Goal: Transaction & Acquisition: Purchase product/service

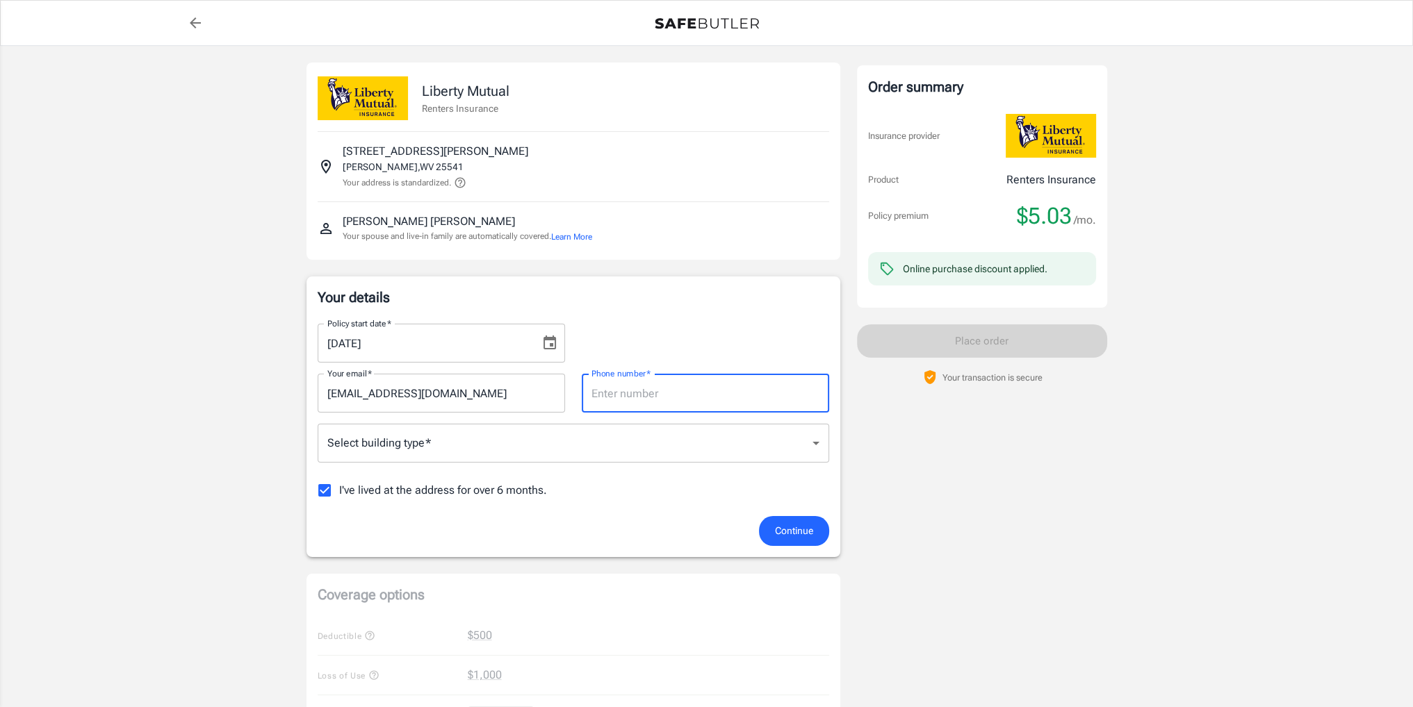
click at [750, 393] on input "Phone number   *" at bounding box center [705, 393] width 247 height 39
type input "8045160709"
click at [597, 451] on body "Policy premium $ 5.03 /mo Liberty Mutual Renters Insurance [STREET_ADDRESS][PER…" at bounding box center [711, 657] width 1423 height 1314
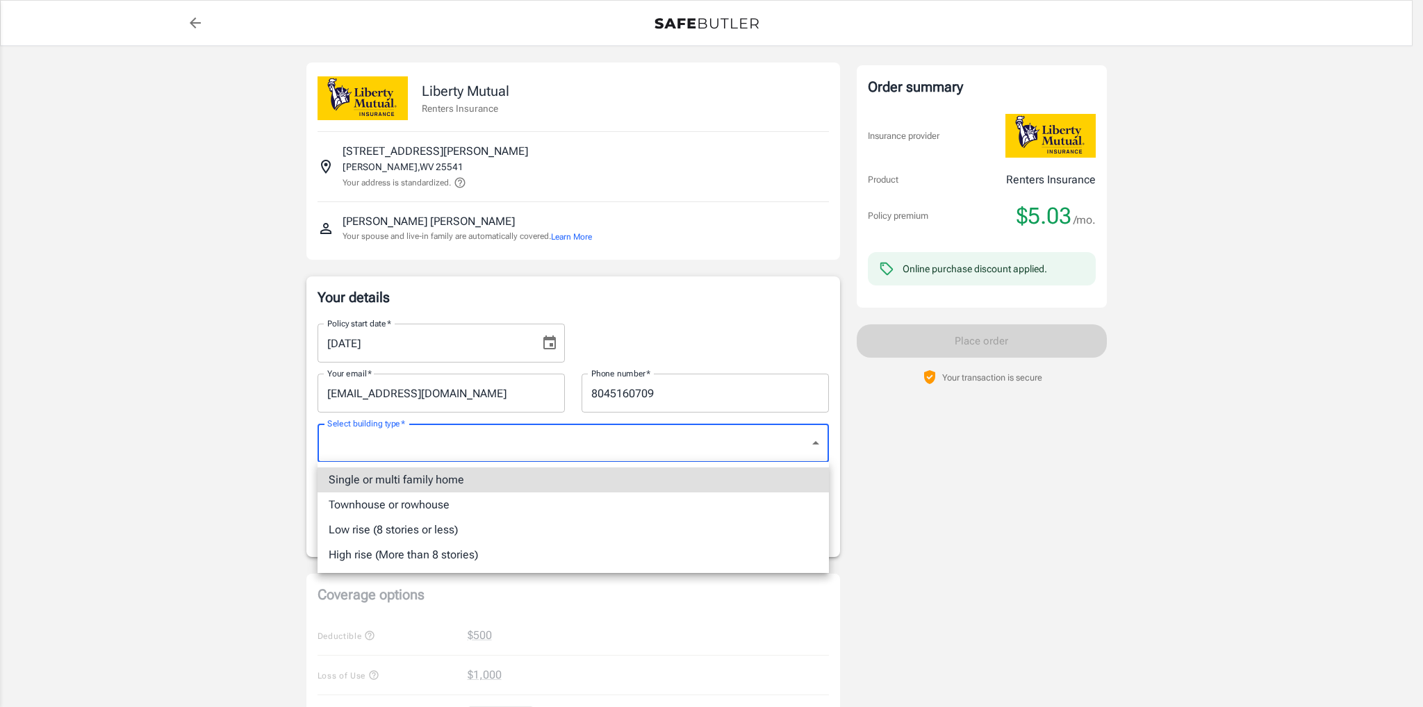
click at [460, 486] on li "Single or multi family home" at bounding box center [573, 480] width 511 height 25
type input "singlefamily"
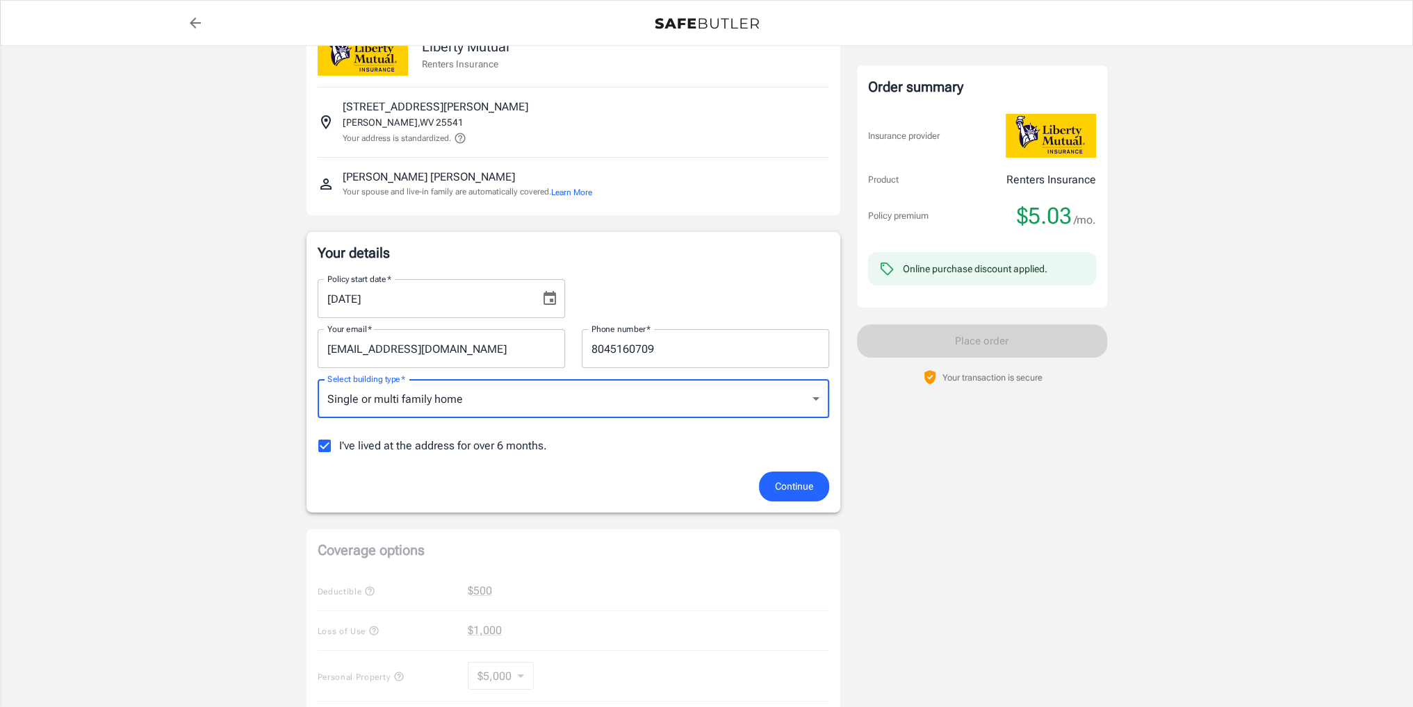
scroll to position [139, 0]
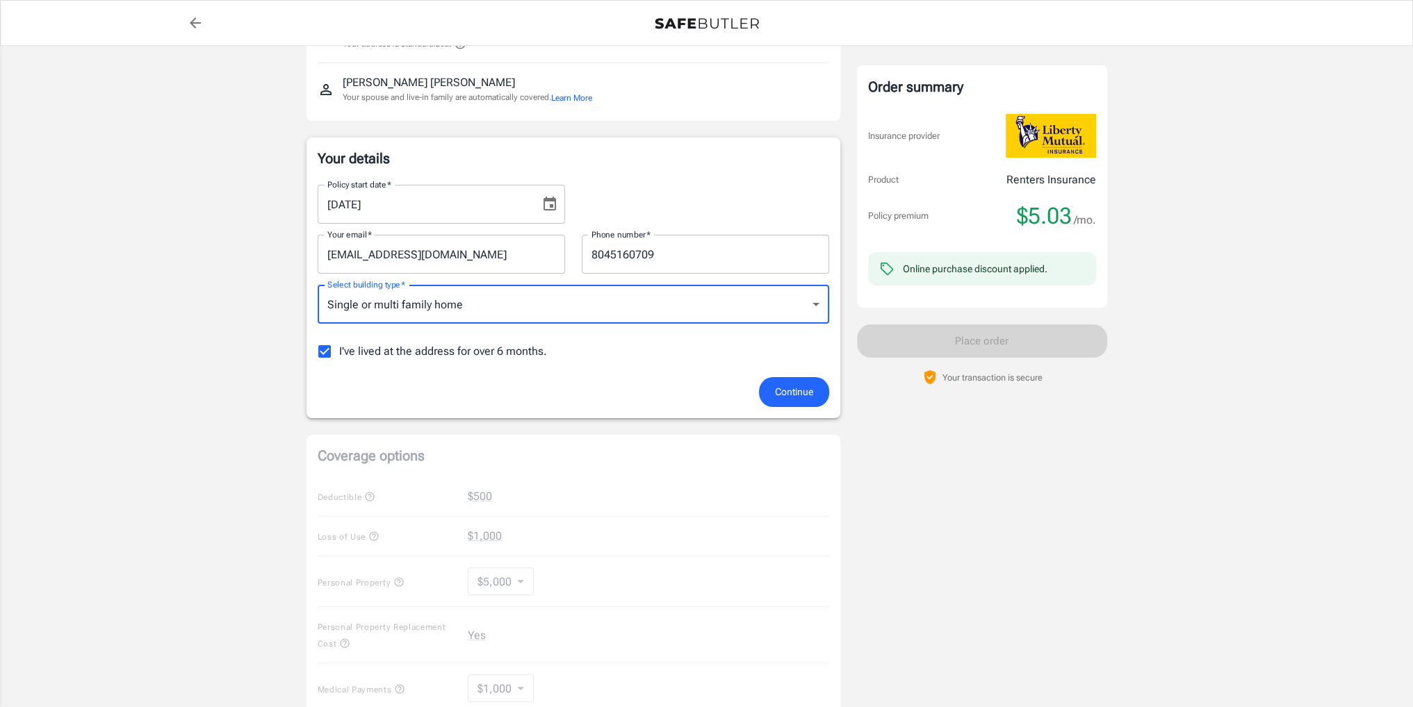
click at [494, 357] on span "I've lived at the address for over 6 months." at bounding box center [443, 351] width 208 height 17
click at [339, 357] on input "I've lived at the address for over 6 months." at bounding box center [324, 351] width 29 height 29
checkbox input "false"
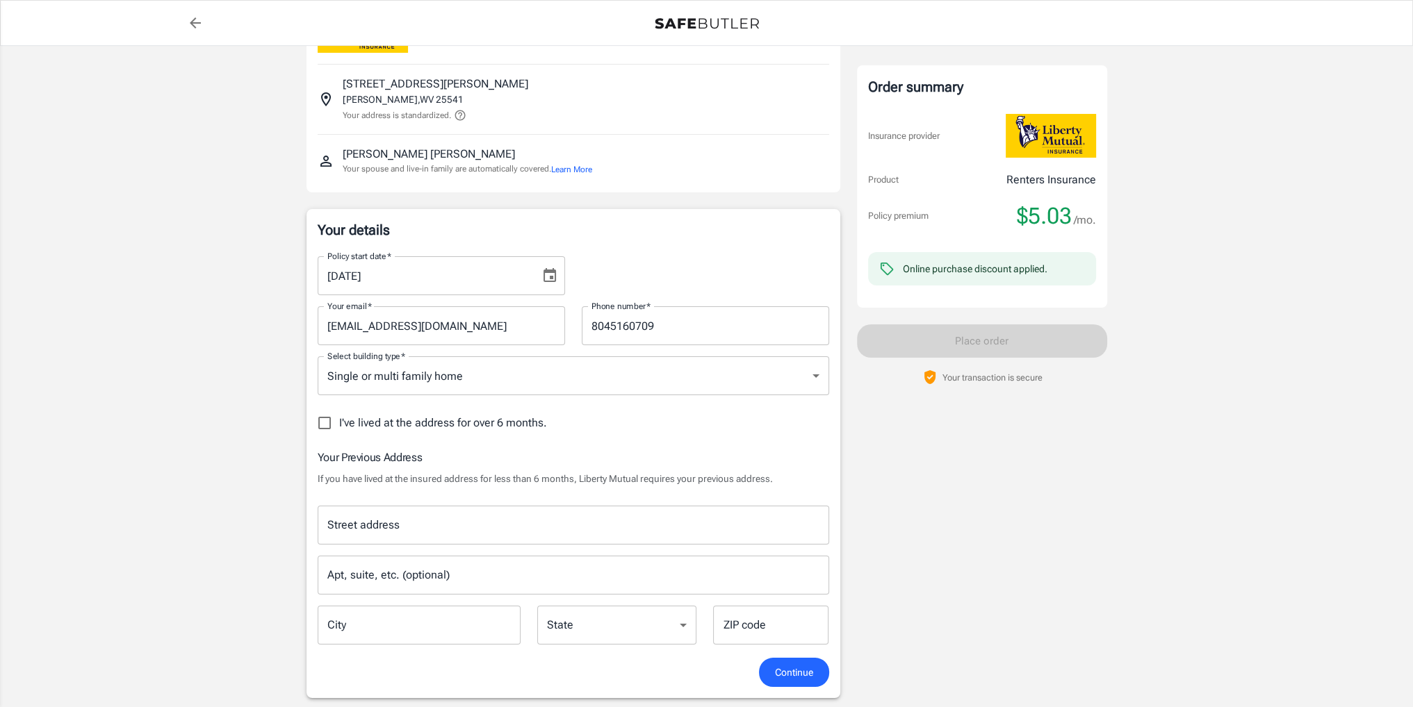
scroll to position [0, 0]
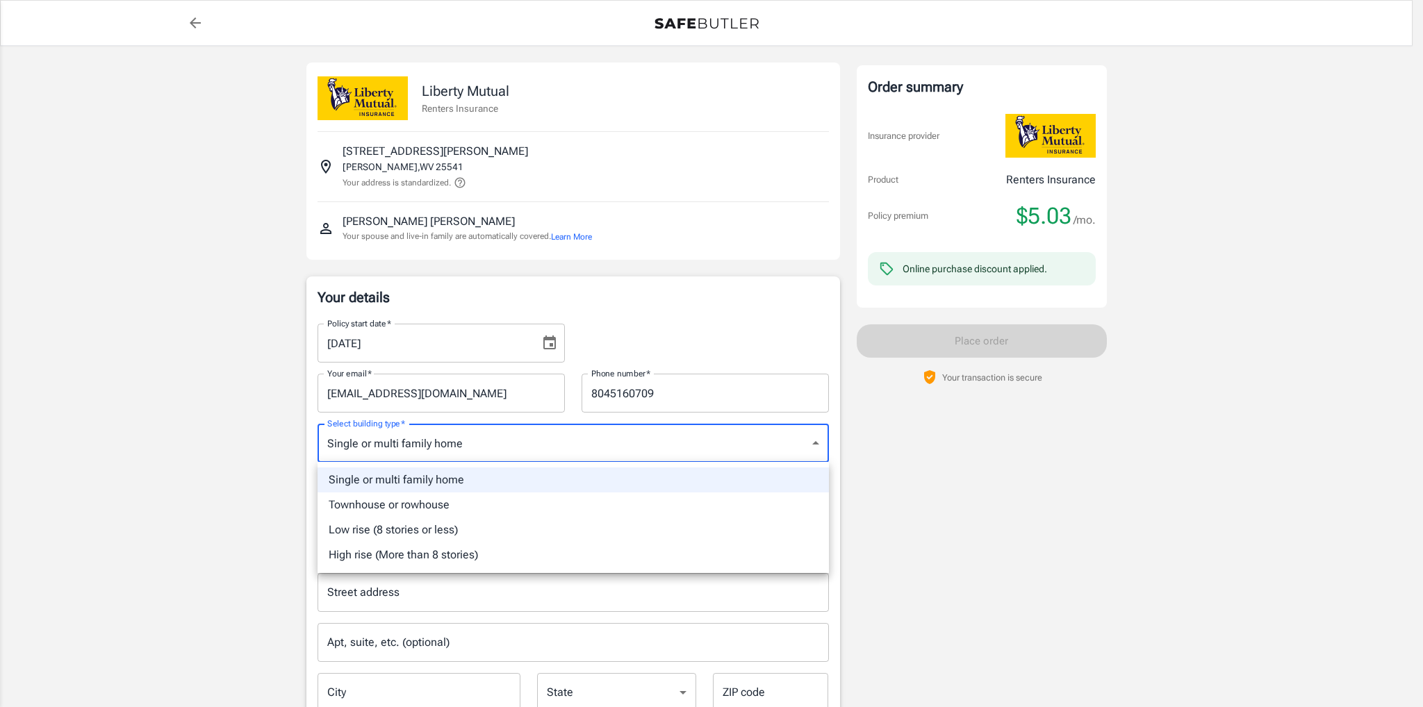
click at [584, 448] on div at bounding box center [711, 353] width 1423 height 707
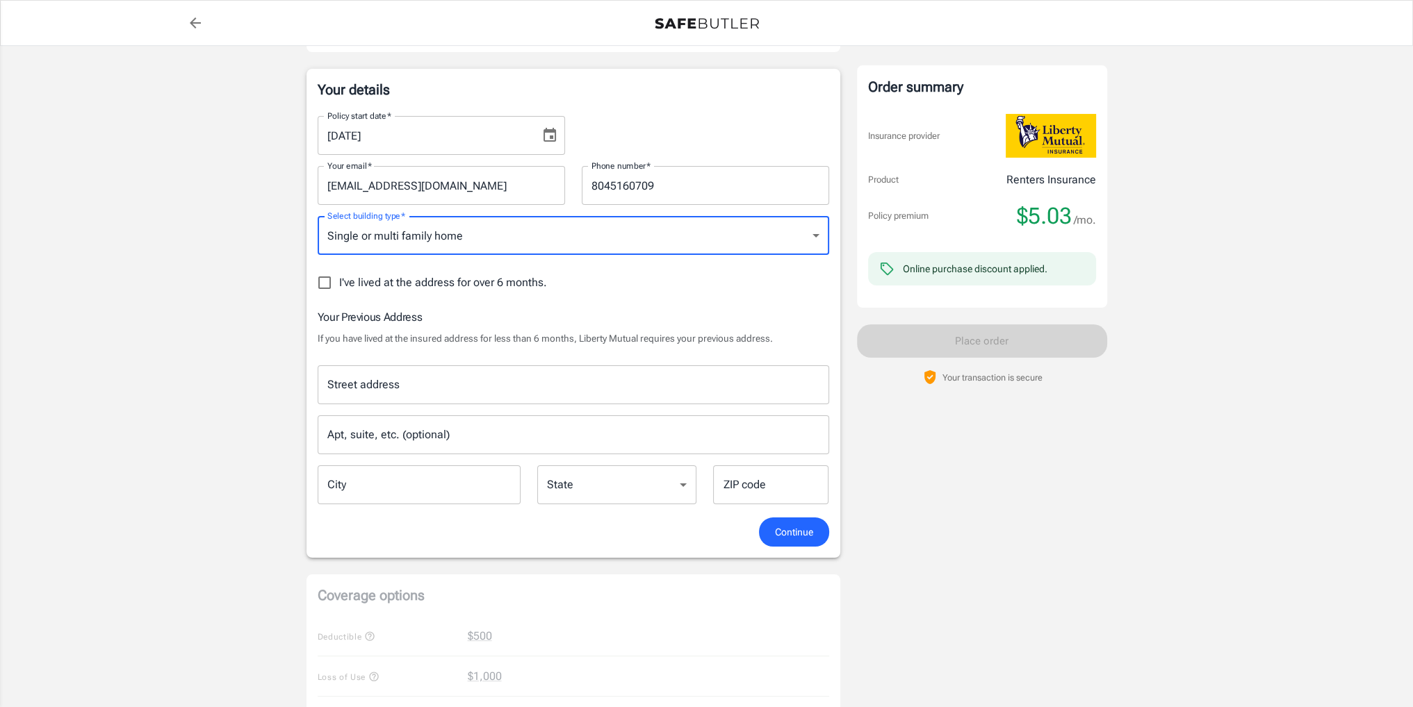
scroll to position [208, 0]
click at [447, 390] on input "Street address" at bounding box center [573, 384] width 499 height 26
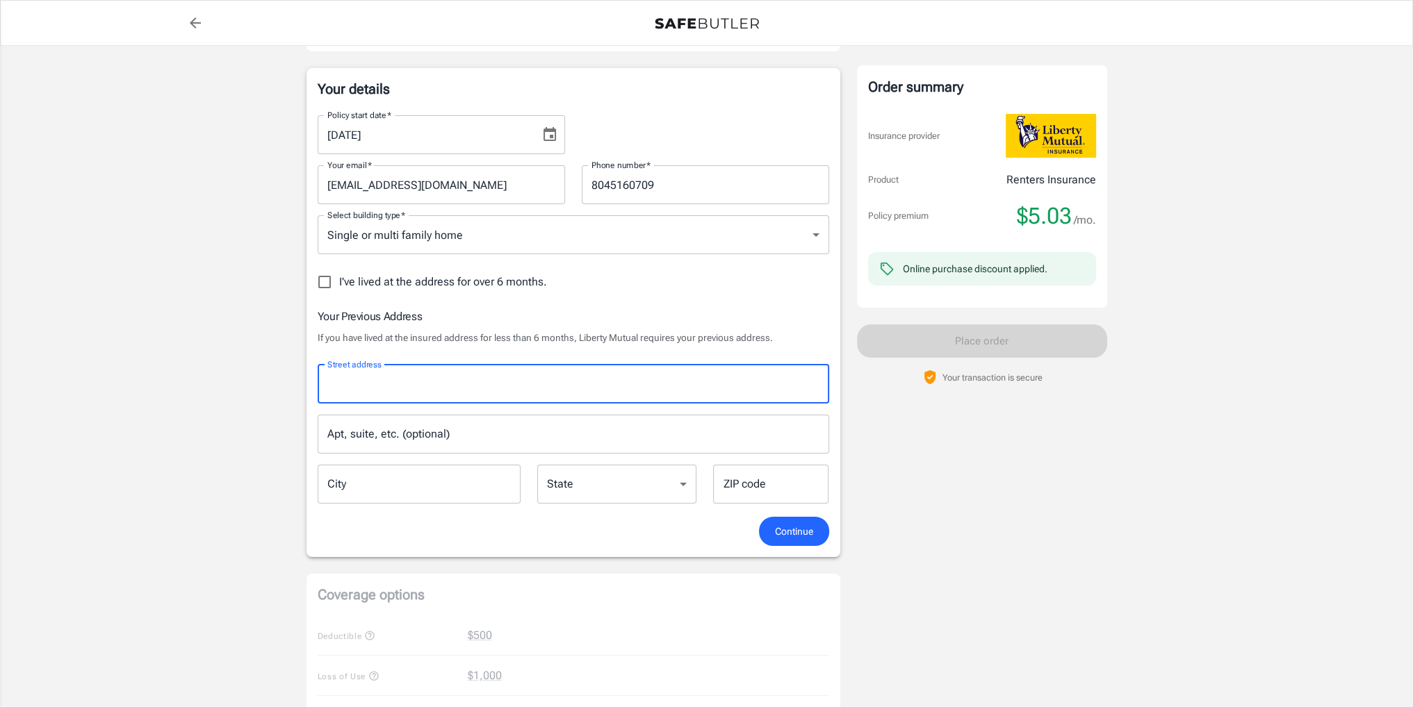
click at [552, 296] on div "Policy start date   * [DATE] Policy start date   * Your email   * [EMAIL_ADDRES…" at bounding box center [573, 310] width 511 height 413
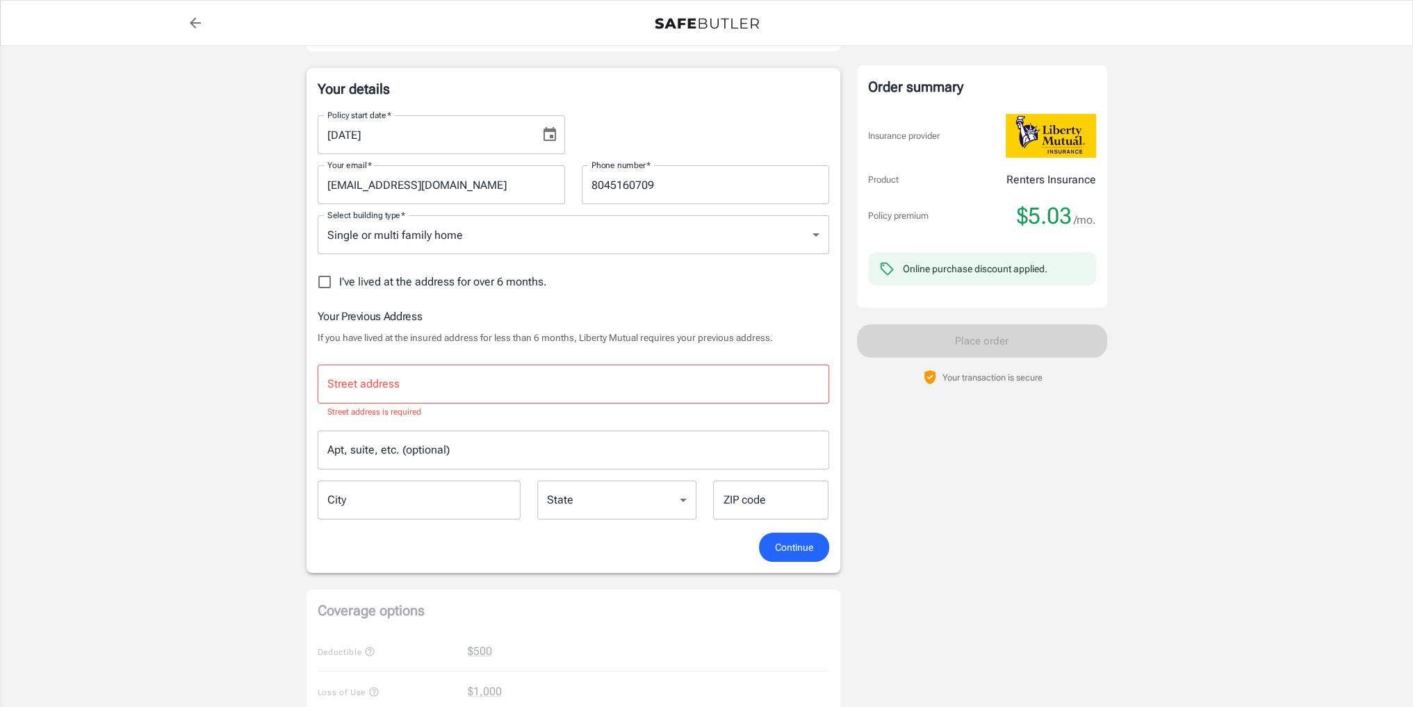
click at [509, 386] on input "Street address" at bounding box center [573, 384] width 499 height 26
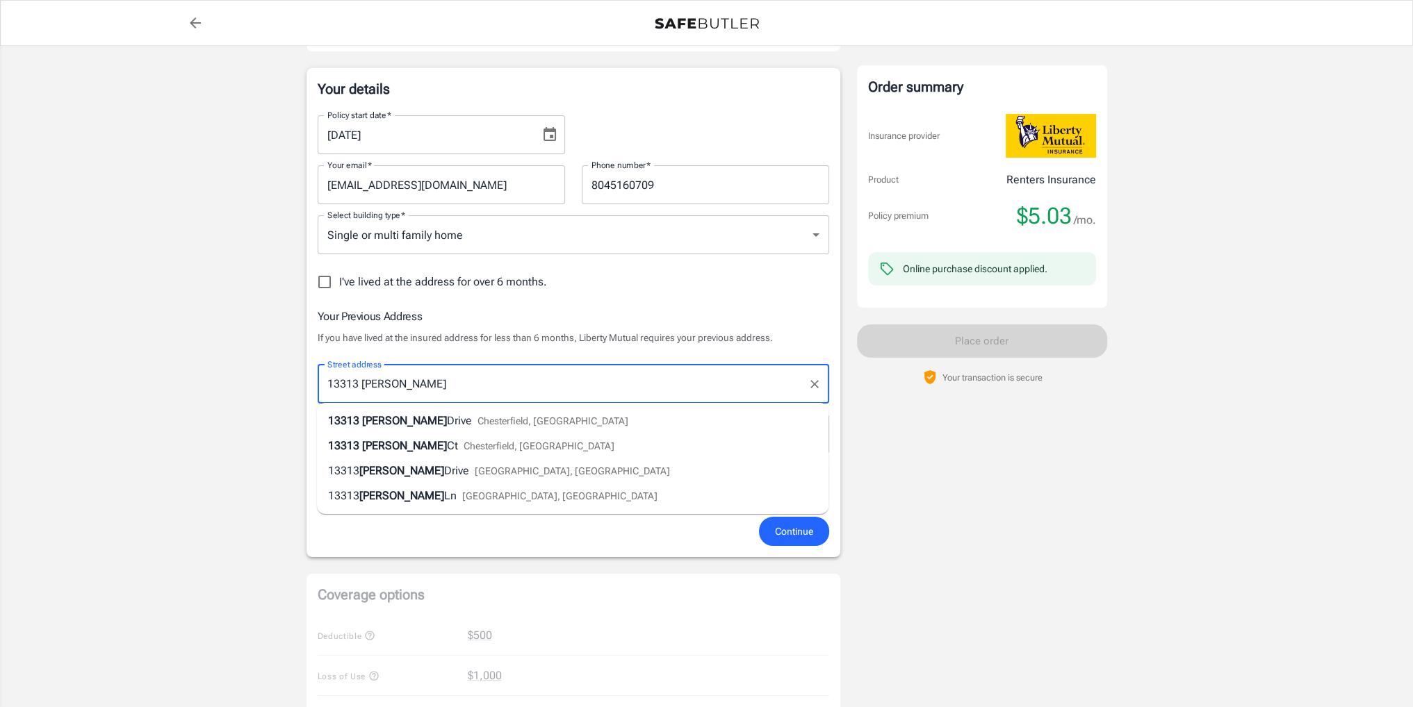
type input "[STREET_ADDRESS][PERSON_NAME]"
click at [501, 404] on ul "[STREET_ADDRESS][PERSON_NAME][PERSON_NAME] [STREET_ADDRESS][PERSON_NAME][PERSON…" at bounding box center [572, 458] width 511 height 111
click at [500, 409] on li "[STREET_ADDRESS][PERSON_NAME][PERSON_NAME]" at bounding box center [572, 421] width 511 height 25
type input "Chesterfield"
select select "VA"
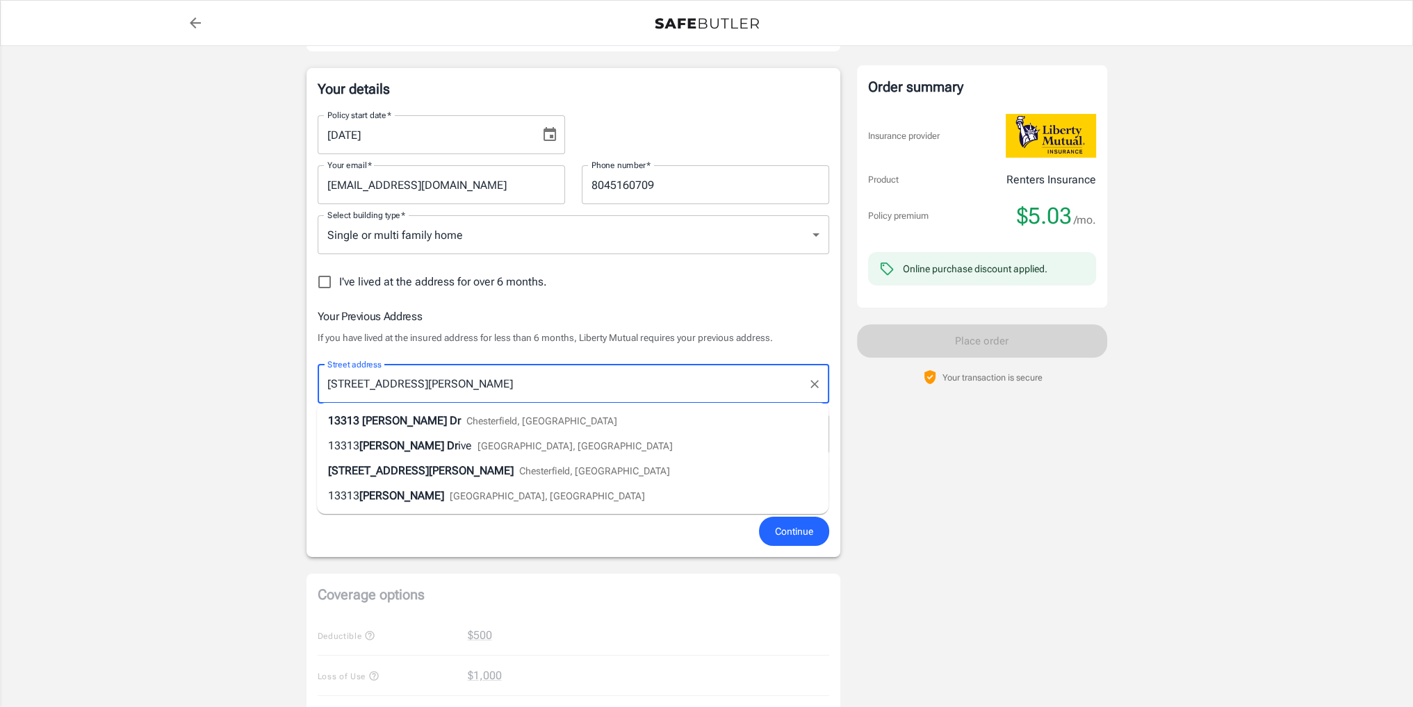
type input "23838"
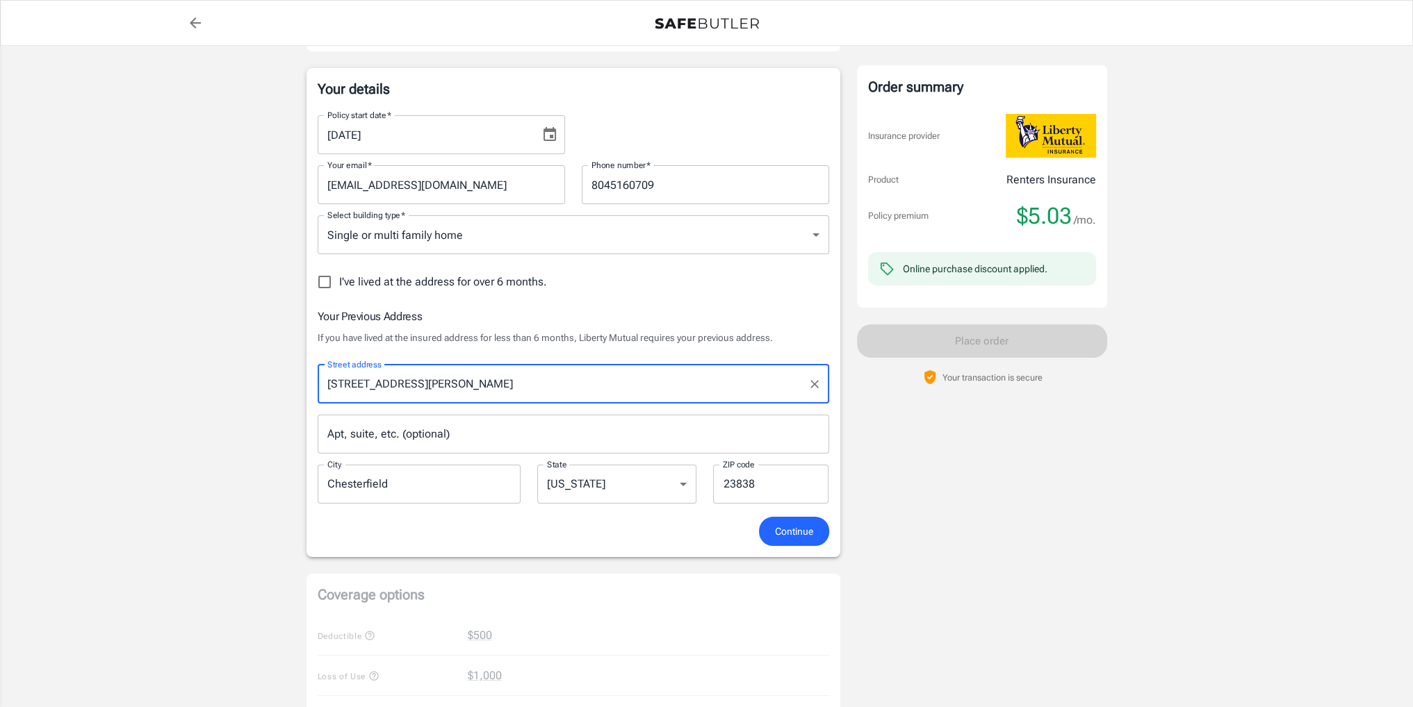
type input "[STREET_ADDRESS][PERSON_NAME]"
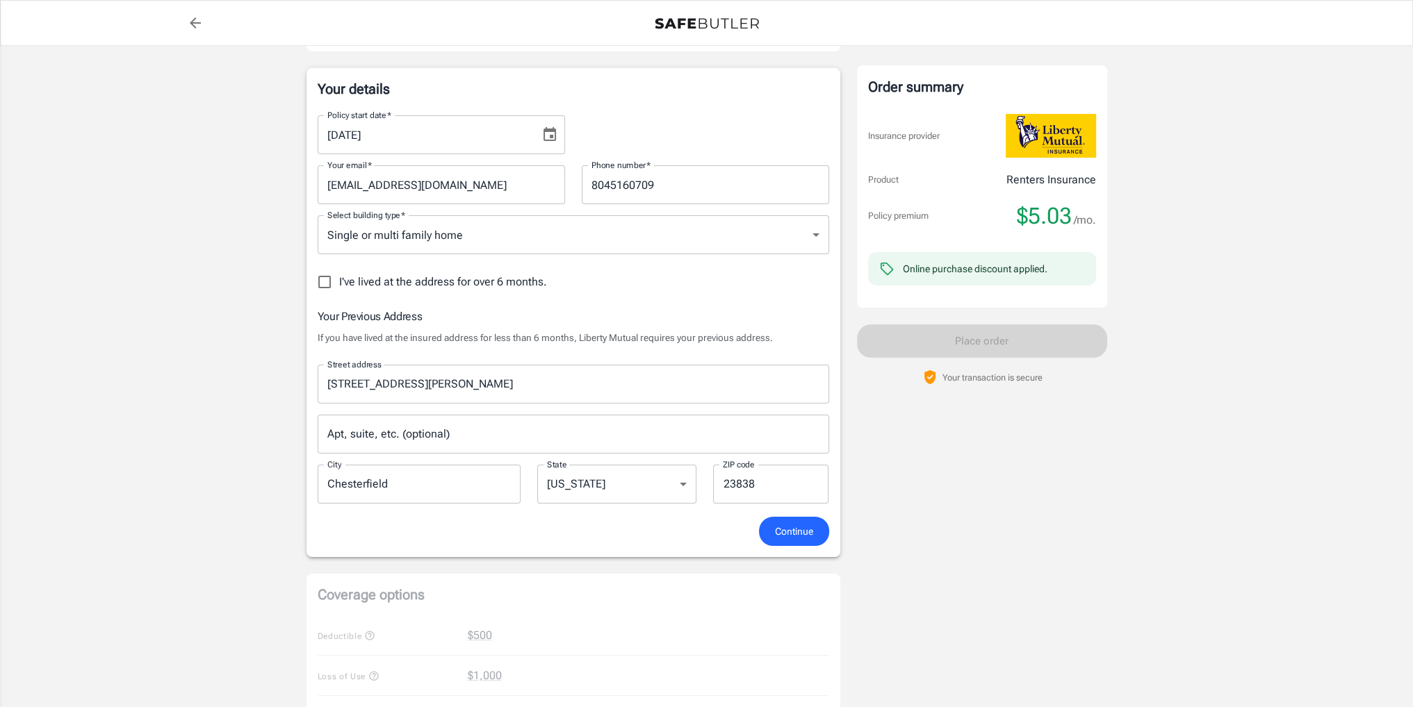
scroll to position [347, 0]
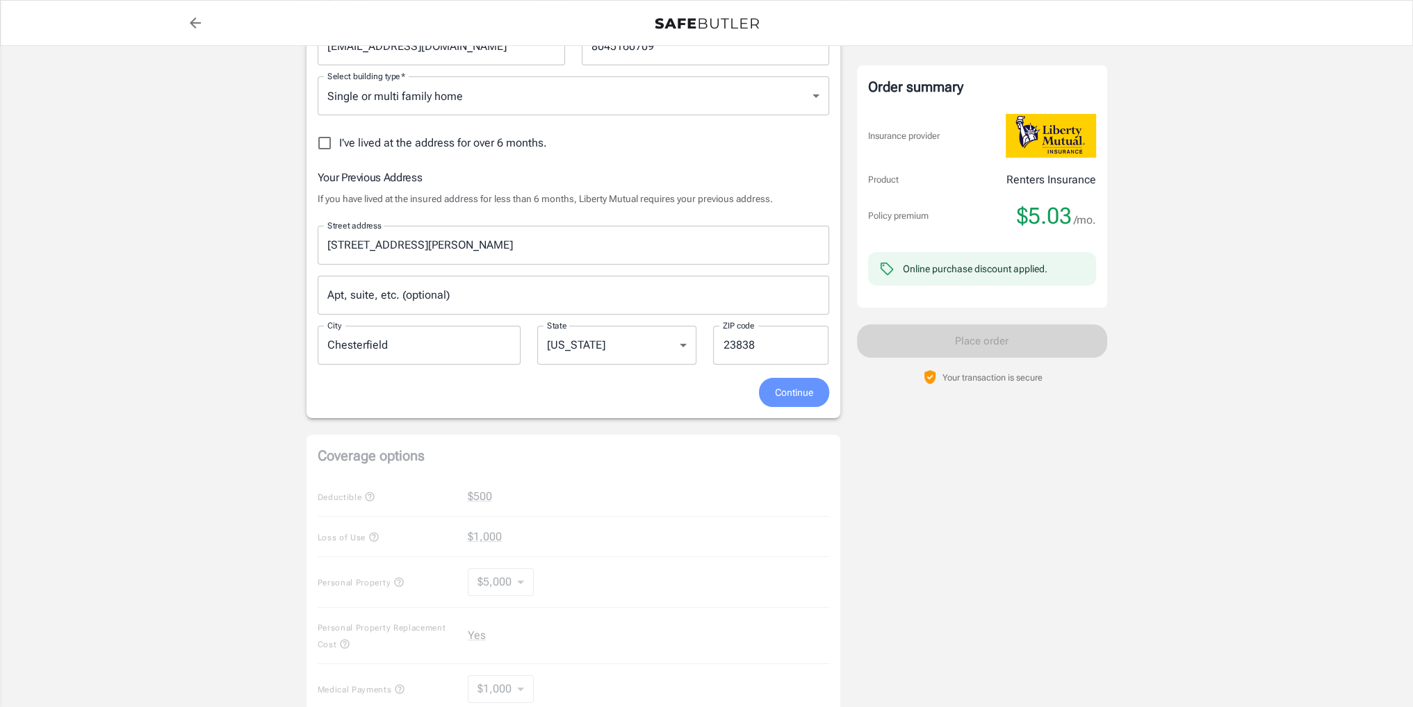
click at [823, 392] on button "Continue" at bounding box center [794, 393] width 70 height 30
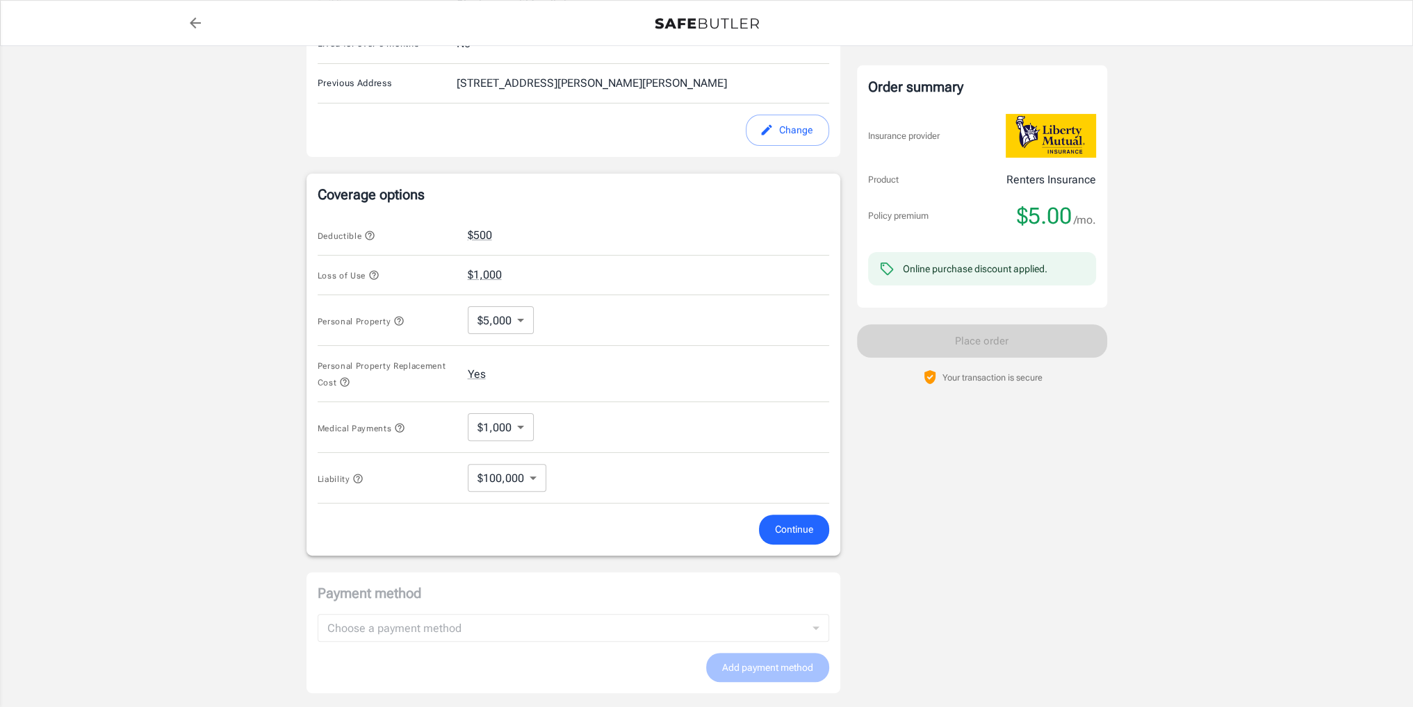
scroll to position [461, 0]
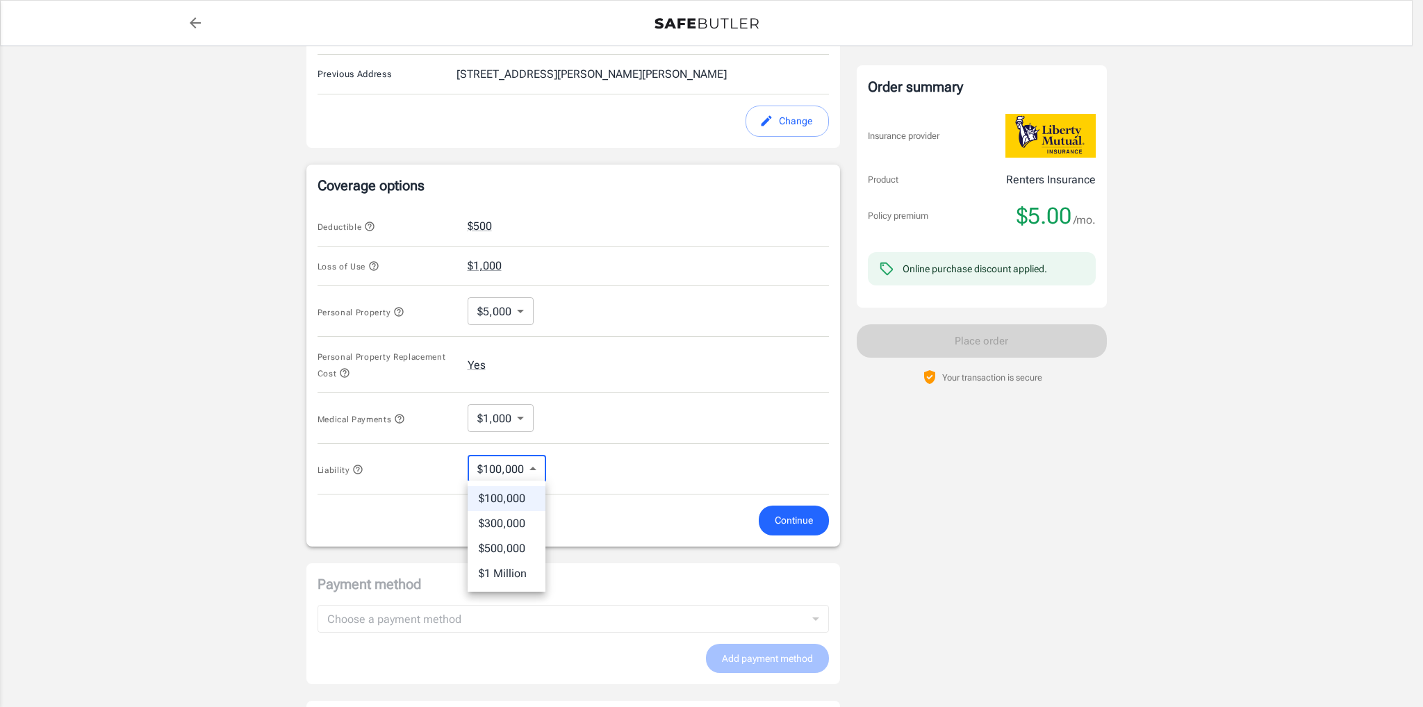
click at [499, 466] on body "Policy premium $ 5.00 /mo Liberty Mutual Renters Insurance [STREET_ADDRESS][PER…" at bounding box center [711, 222] width 1423 height 1366
click at [506, 495] on li "$100,000" at bounding box center [507, 498] width 78 height 25
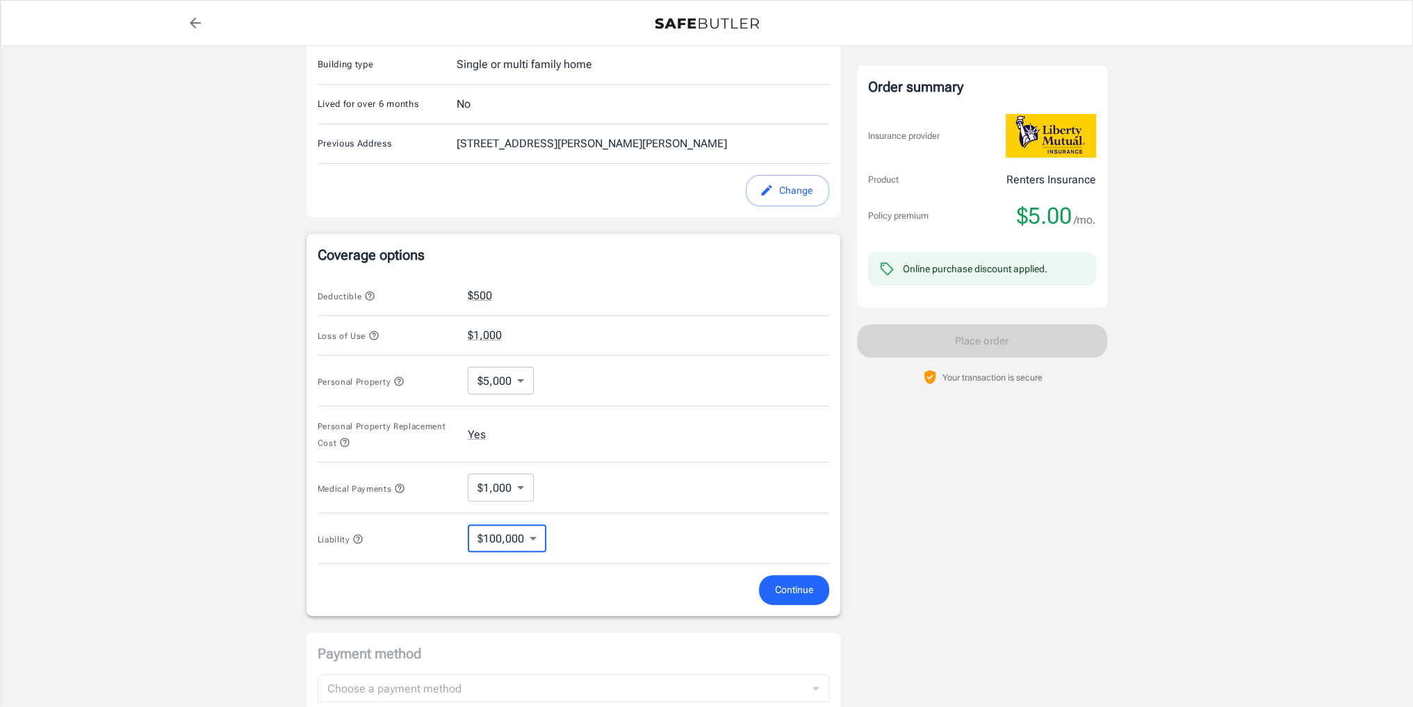
scroll to position [392, 0]
click at [509, 370] on body "Policy premium $ 5.00 /mo Liberty Mutual Renters Insurance [STREET_ADDRESS][PER…" at bounding box center [706, 291] width 1413 height 1366
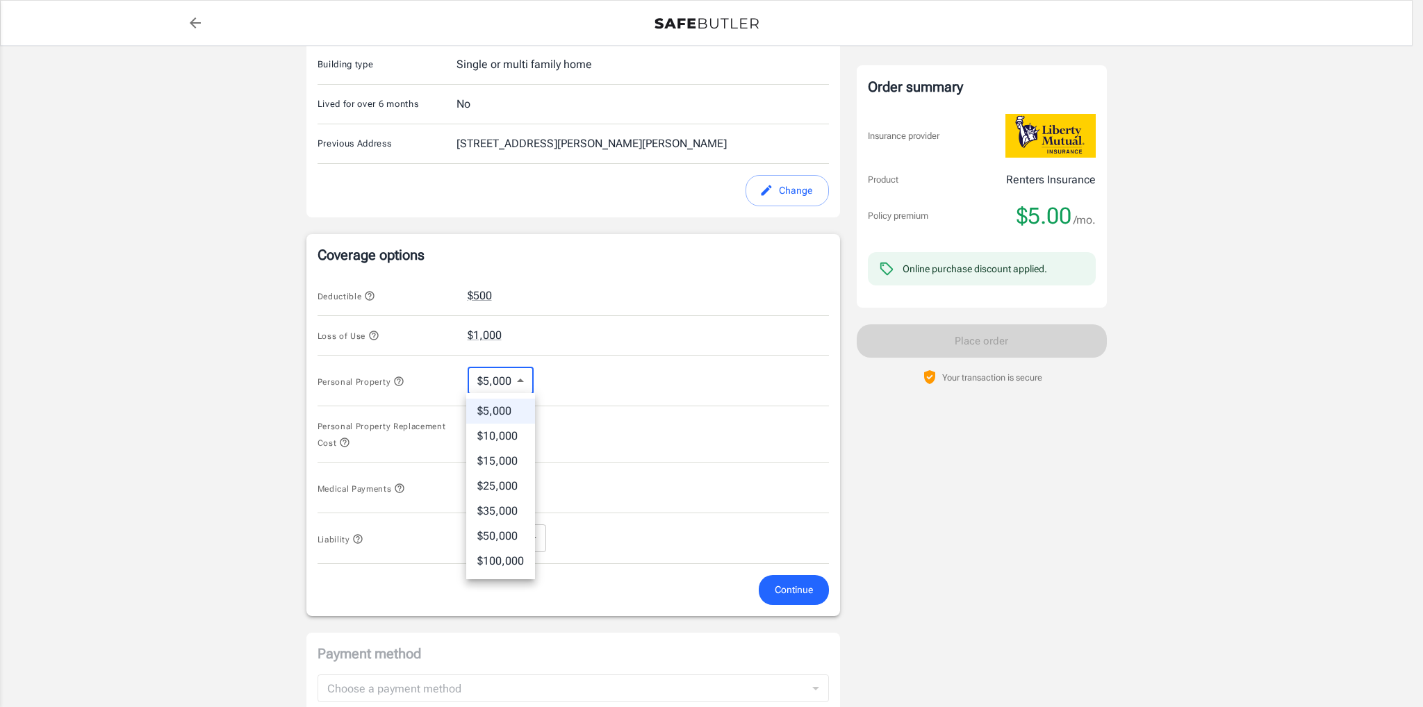
click at [526, 370] on div at bounding box center [711, 353] width 1423 height 707
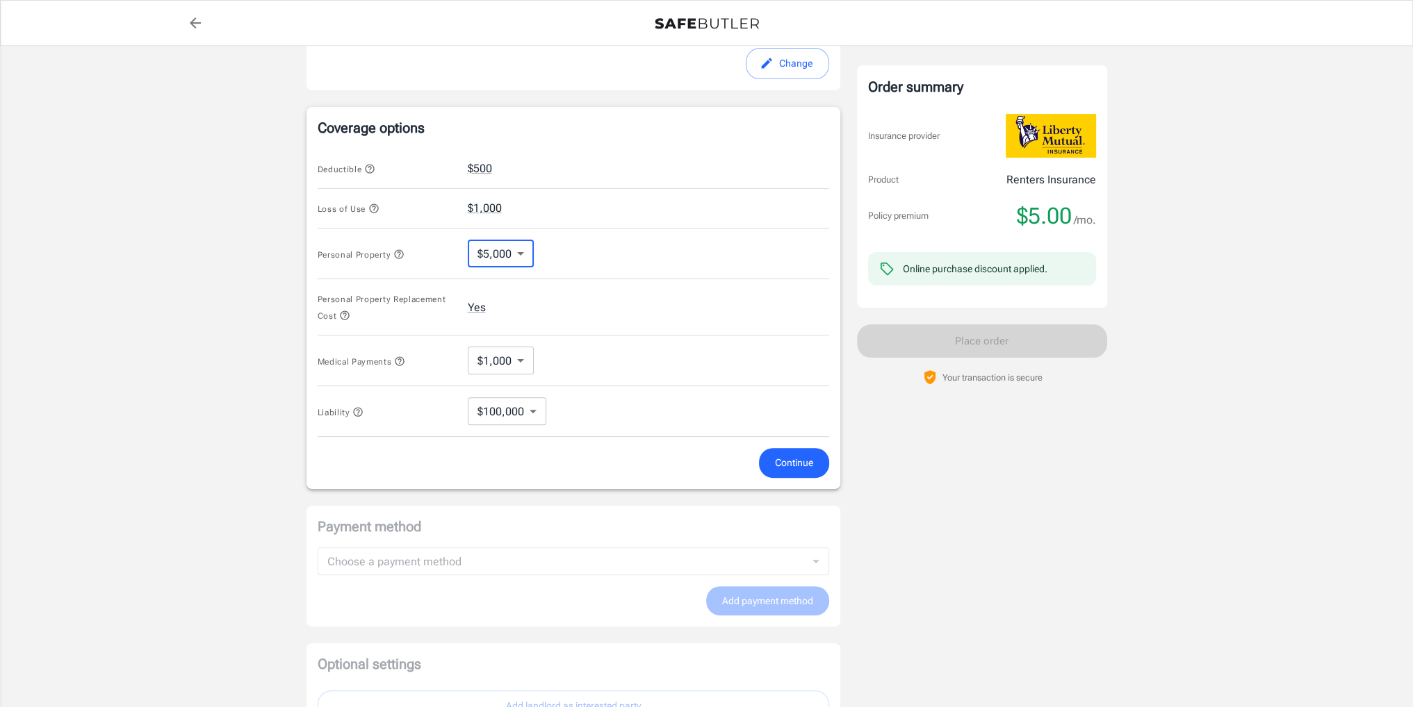
scroll to position [531, 0]
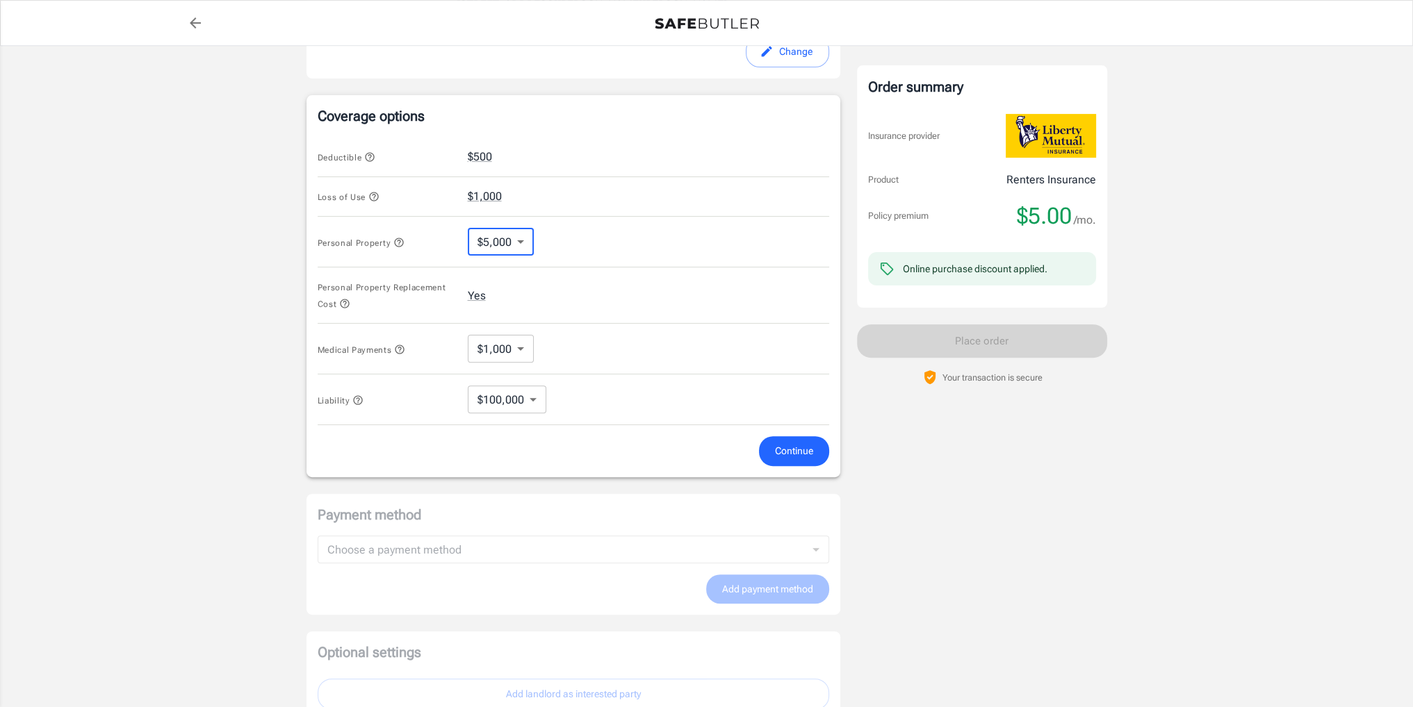
click at [770, 441] on button "Continue" at bounding box center [794, 451] width 70 height 30
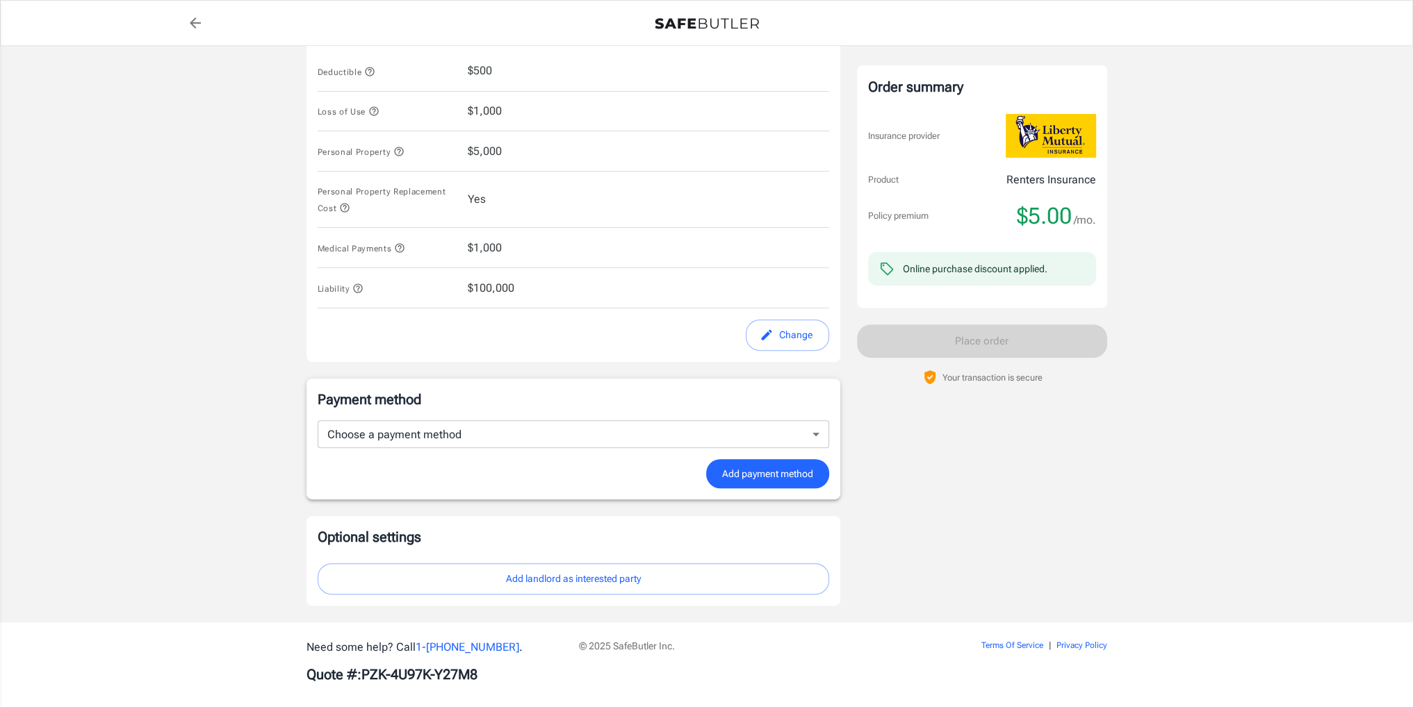
scroll to position [627, 0]
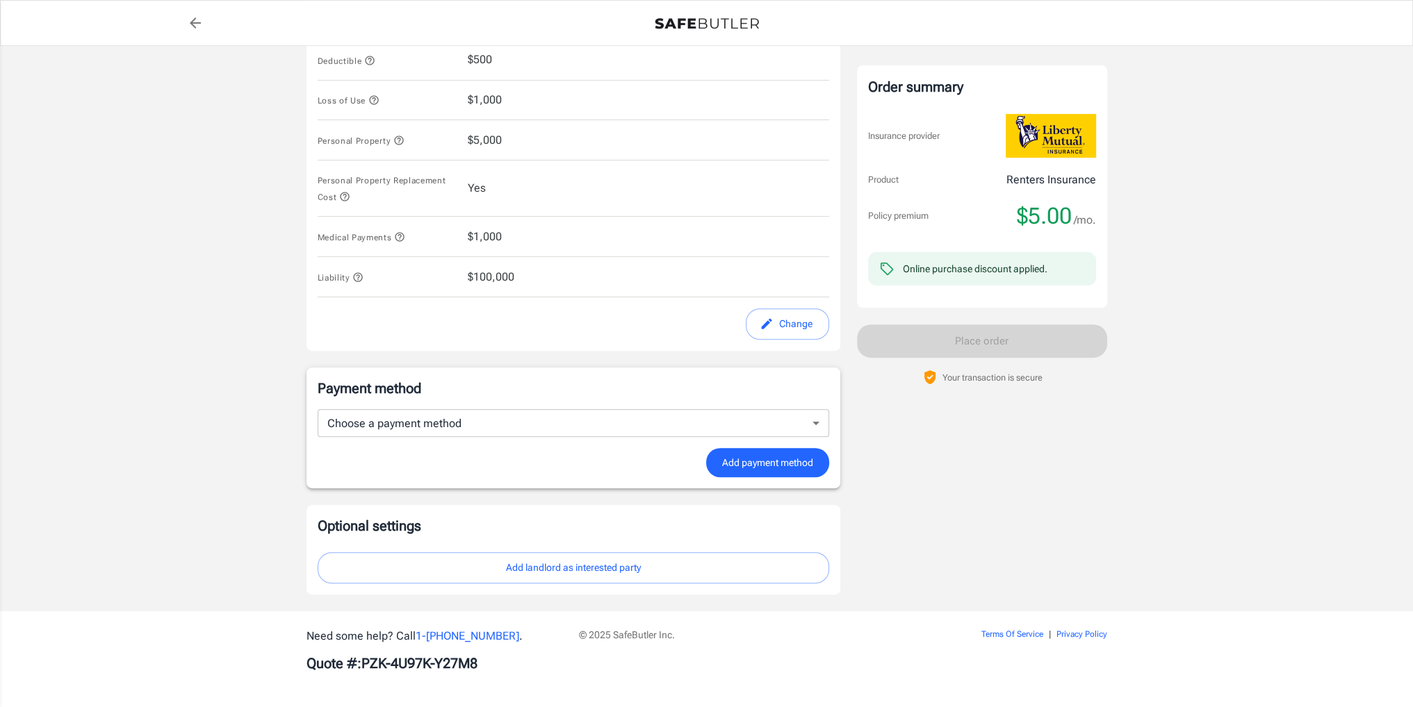
click at [687, 423] on body "Policy premium $ 5.00 /mo Liberty Mutual Renters Insurance [STREET_ADDRESS][PER…" at bounding box center [706, 41] width 1413 height 1336
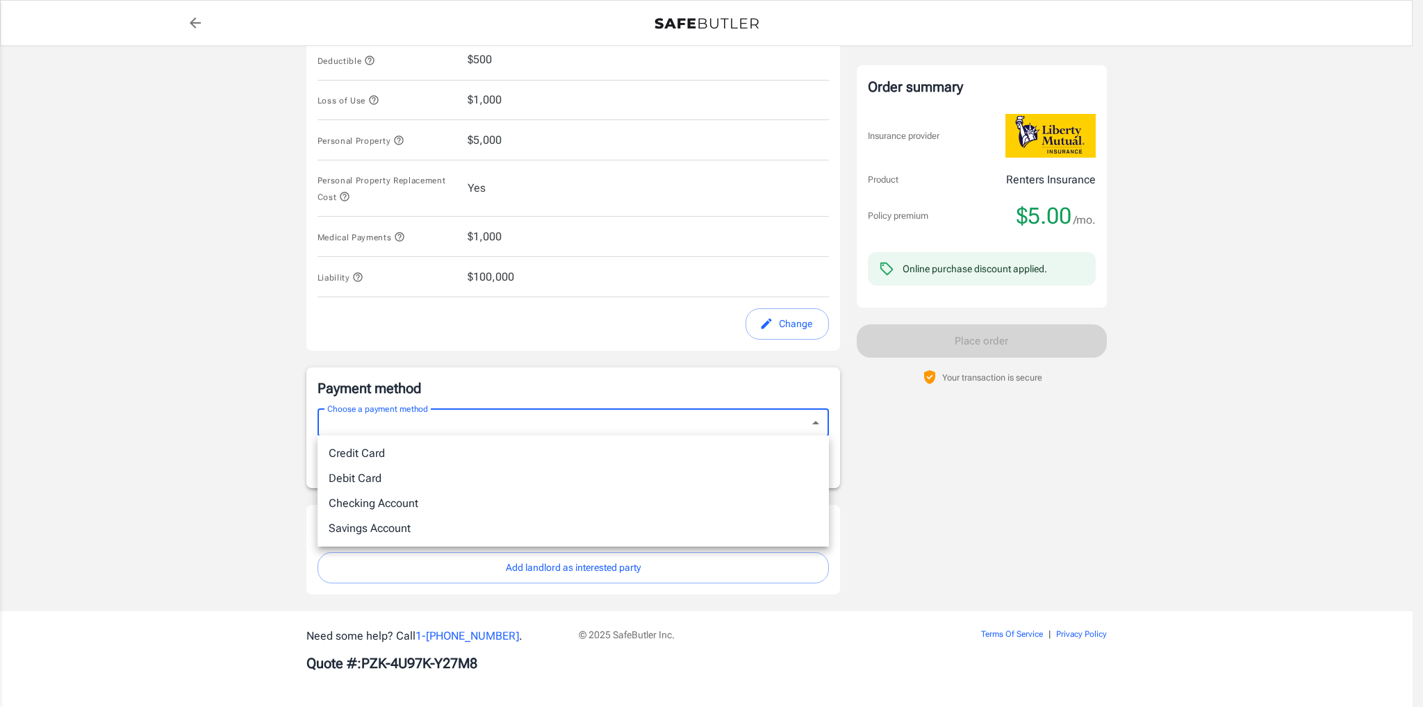
click at [539, 461] on li "Credit Card" at bounding box center [573, 453] width 511 height 25
type input "credit"
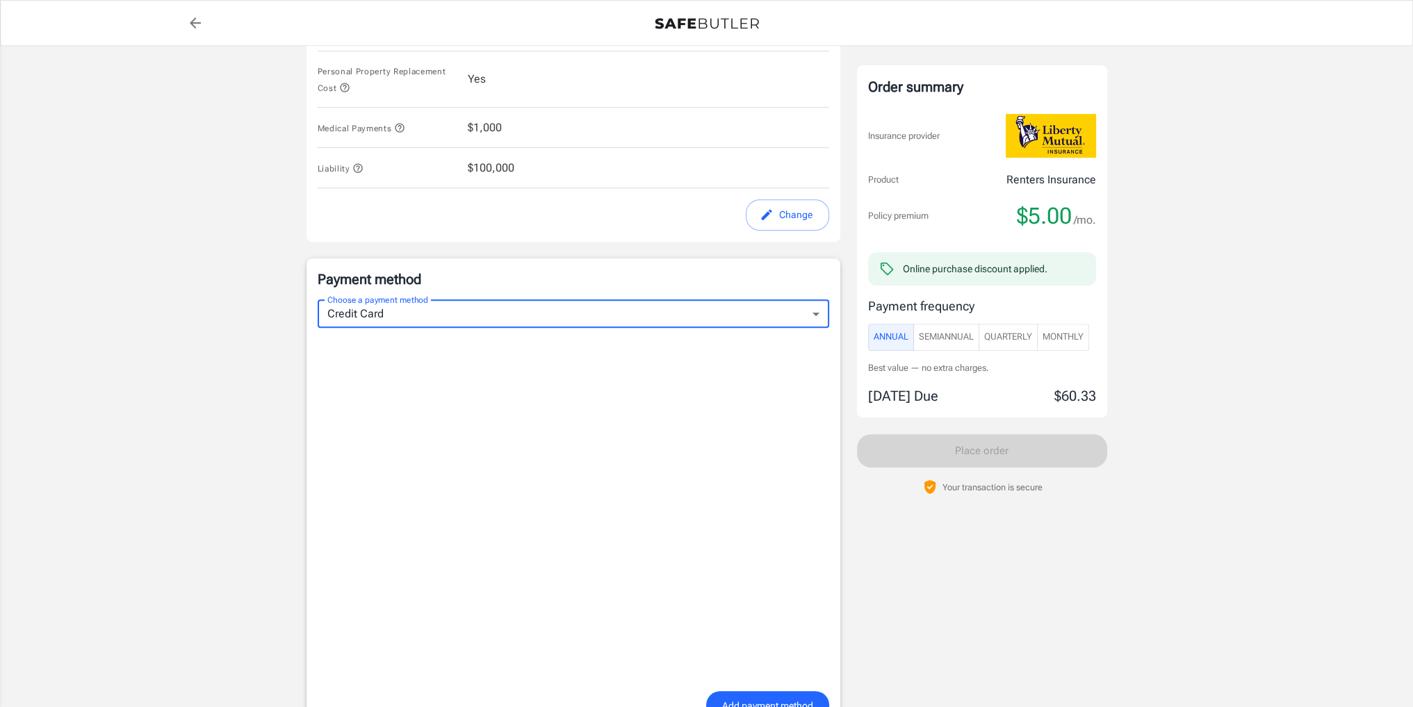
scroll to position [766, 0]
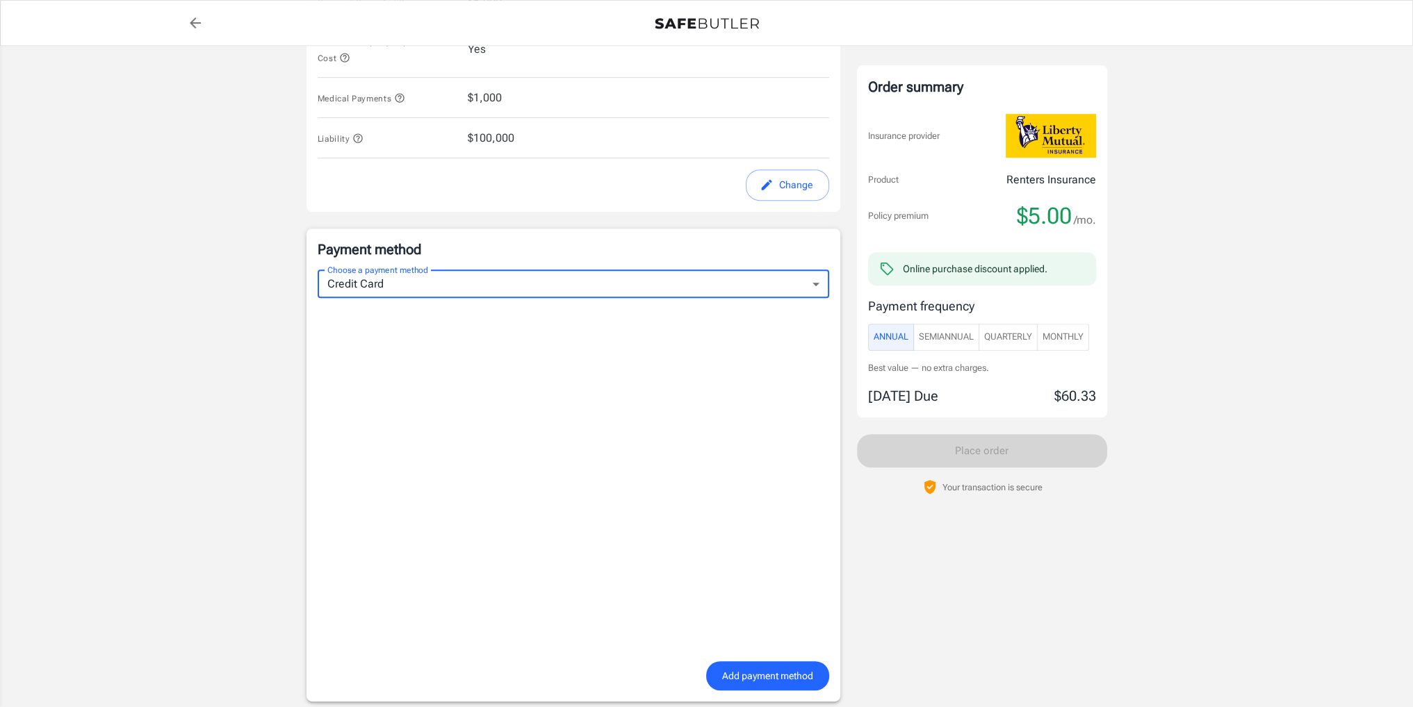
click at [571, 270] on body "Policy premium $ 5.00 /mo Liberty Mutual Renters Insurance [STREET_ADDRESS][PER…" at bounding box center [706, 78] width 1413 height 1689
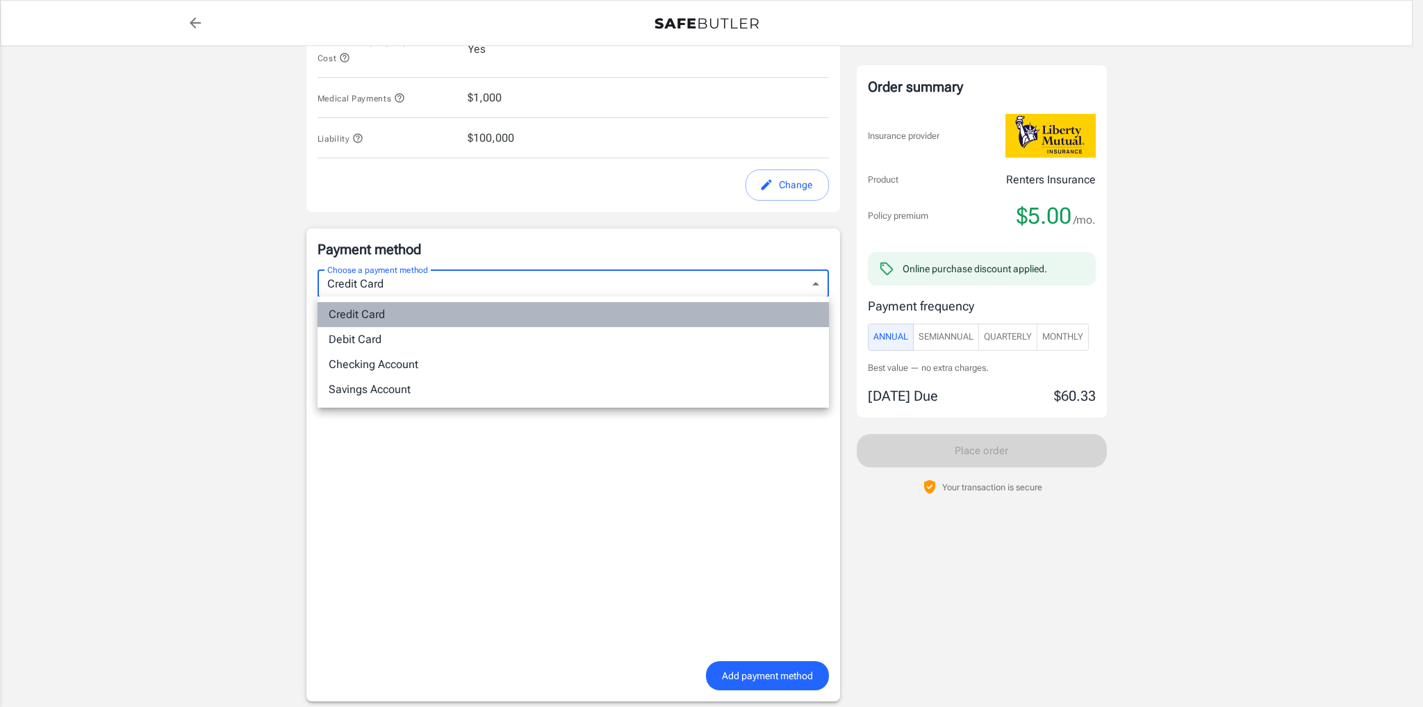
click at [529, 324] on li "Credit Card" at bounding box center [573, 314] width 511 height 25
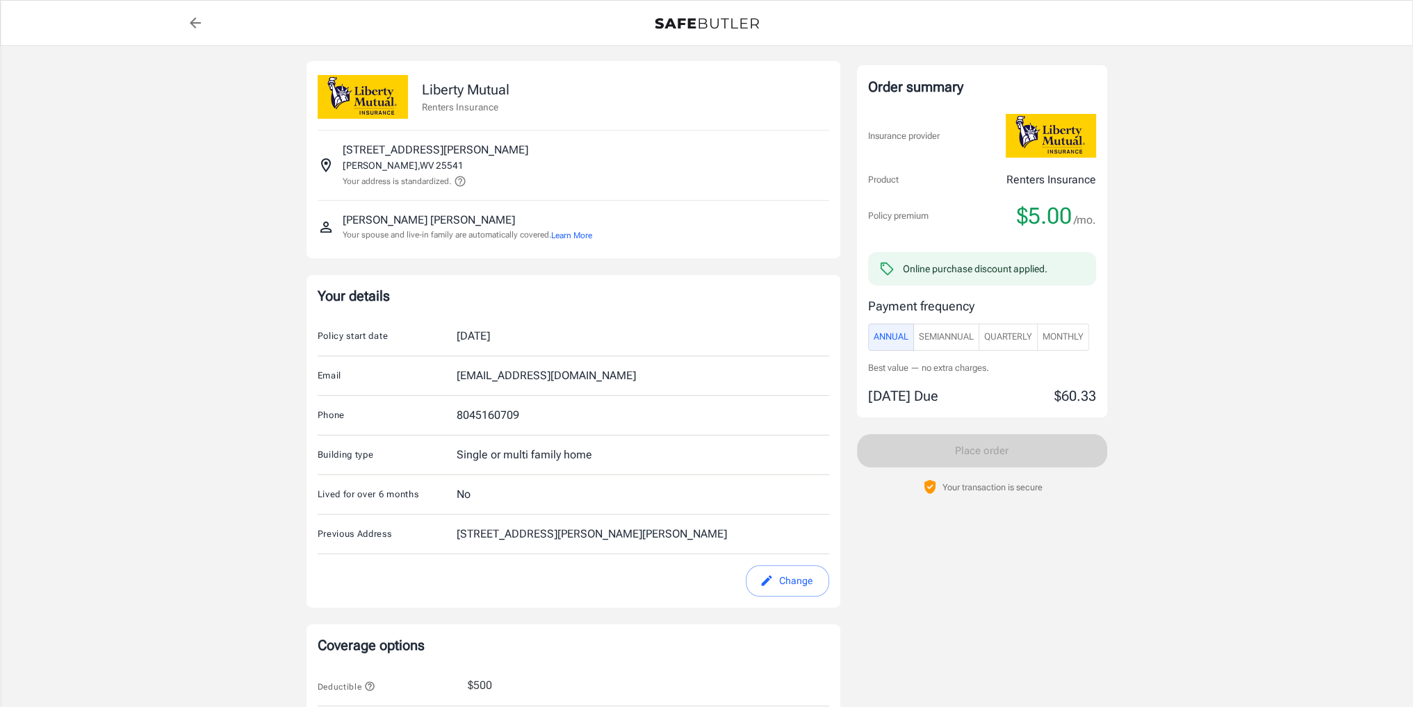
scroll to position [0, 0]
click at [195, 28] on icon "back to quotes" at bounding box center [195, 22] width 11 height 11
